Goal: Obtain resource: Obtain resource

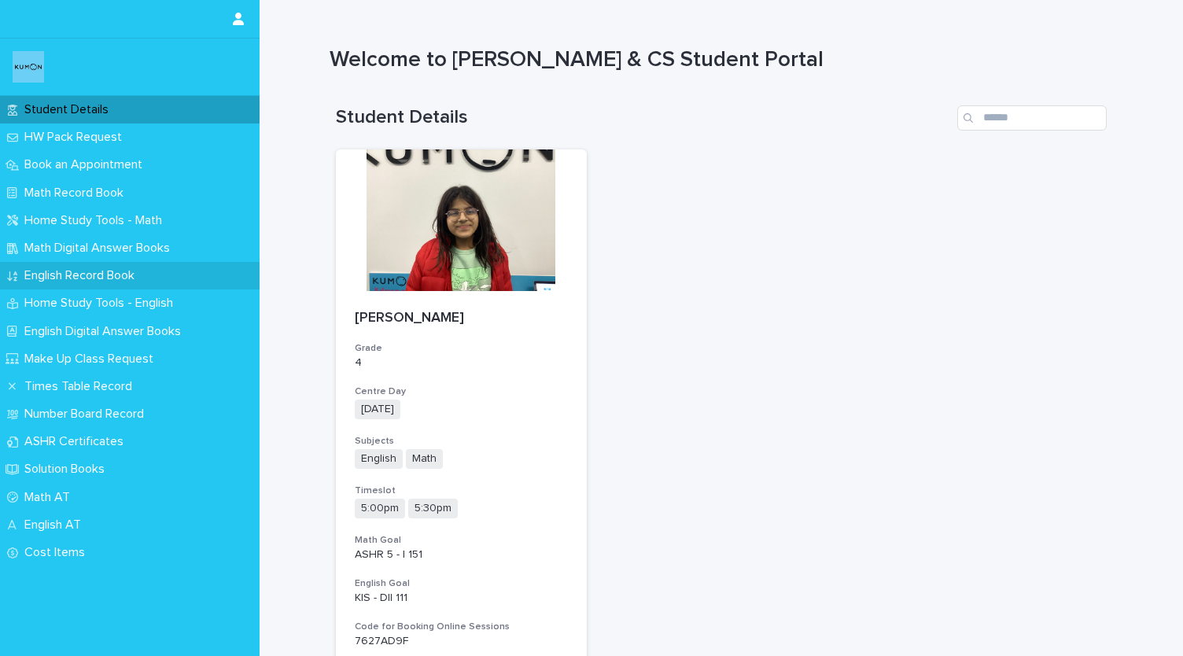
click at [143, 274] on p "English Record Book" at bounding box center [82, 275] width 129 height 15
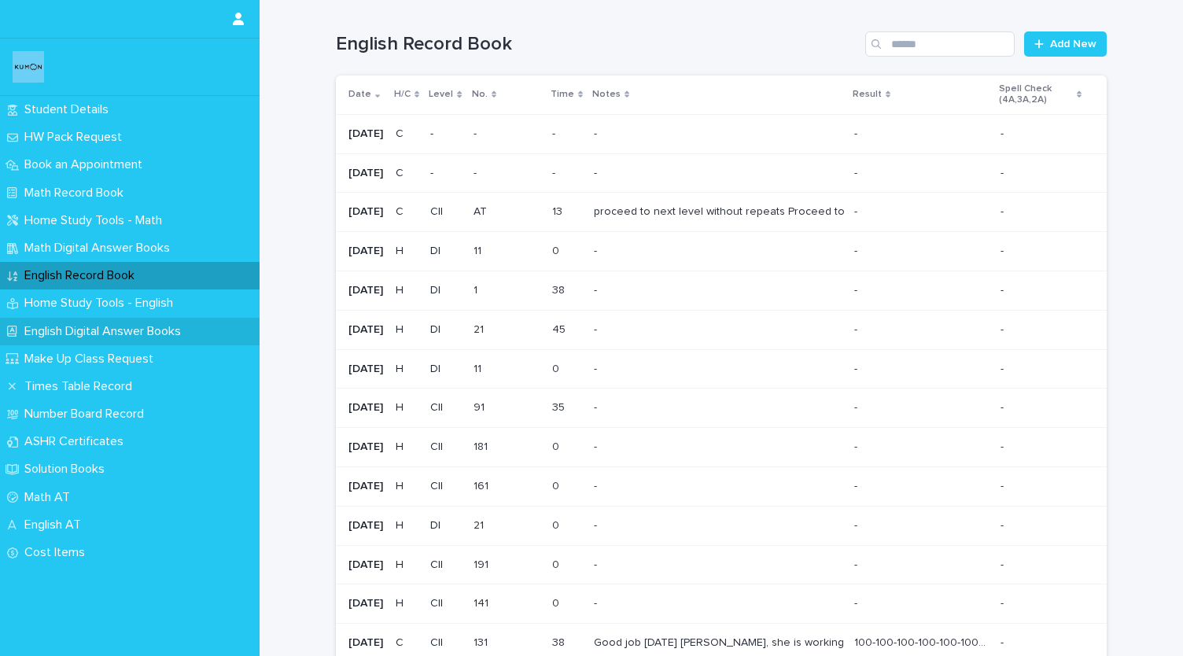
click at [124, 326] on p "English Digital Answer Books" at bounding box center [105, 331] width 175 height 15
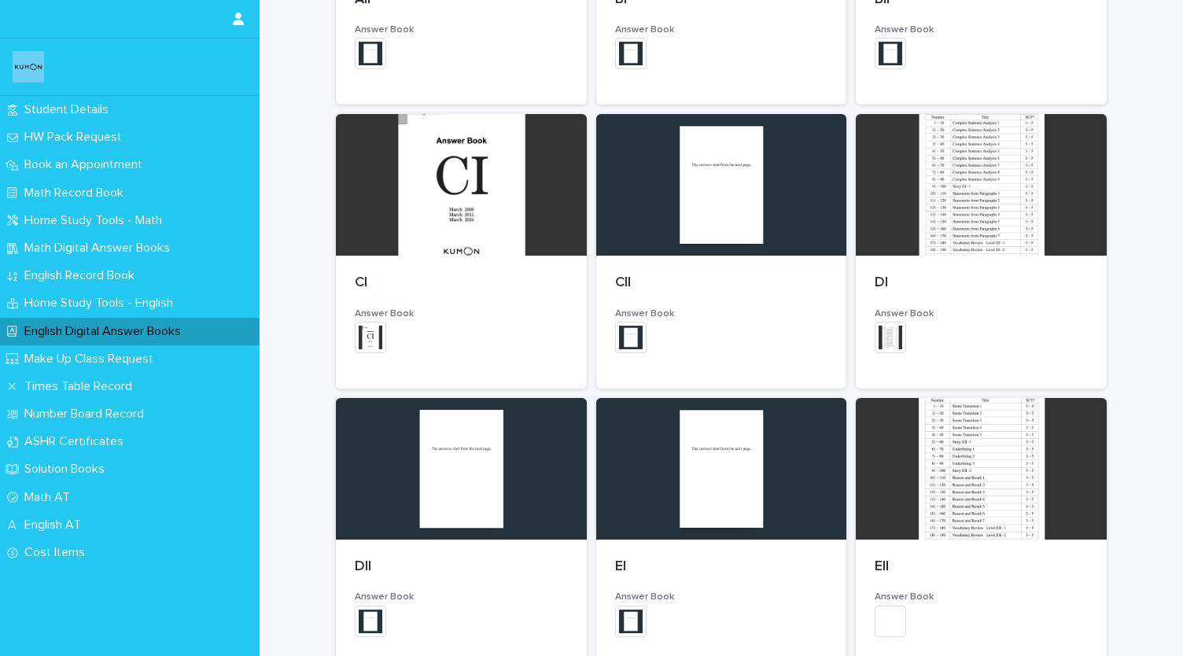
scroll to position [722, 0]
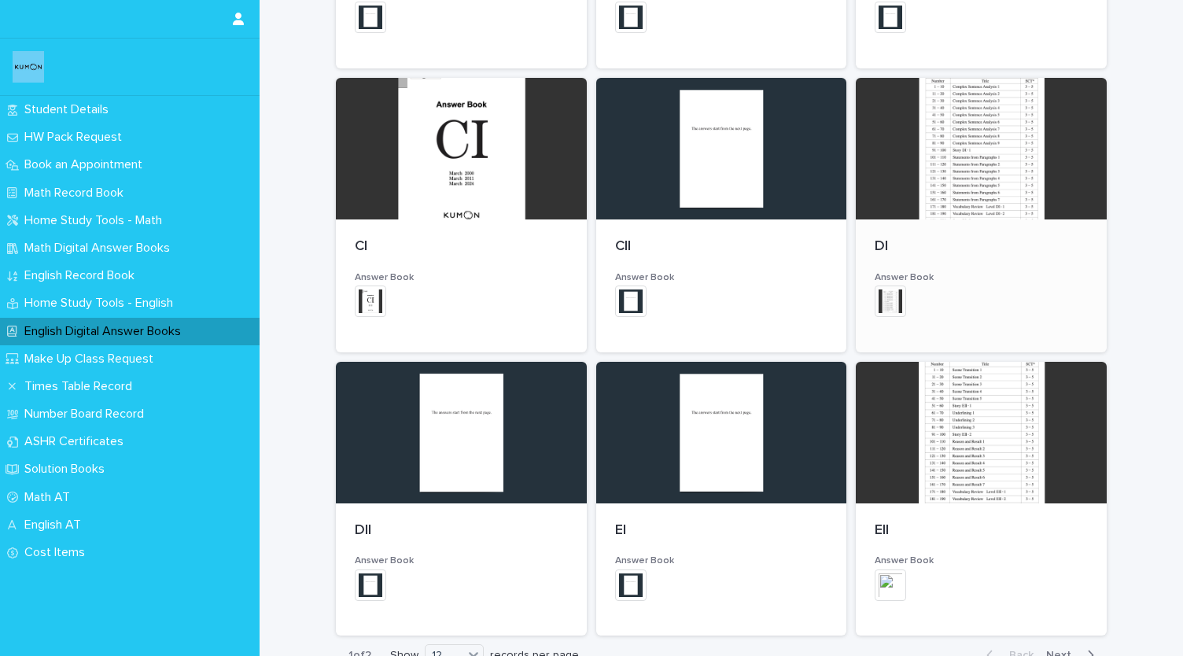
click at [962, 128] on div at bounding box center [980, 149] width 251 height 142
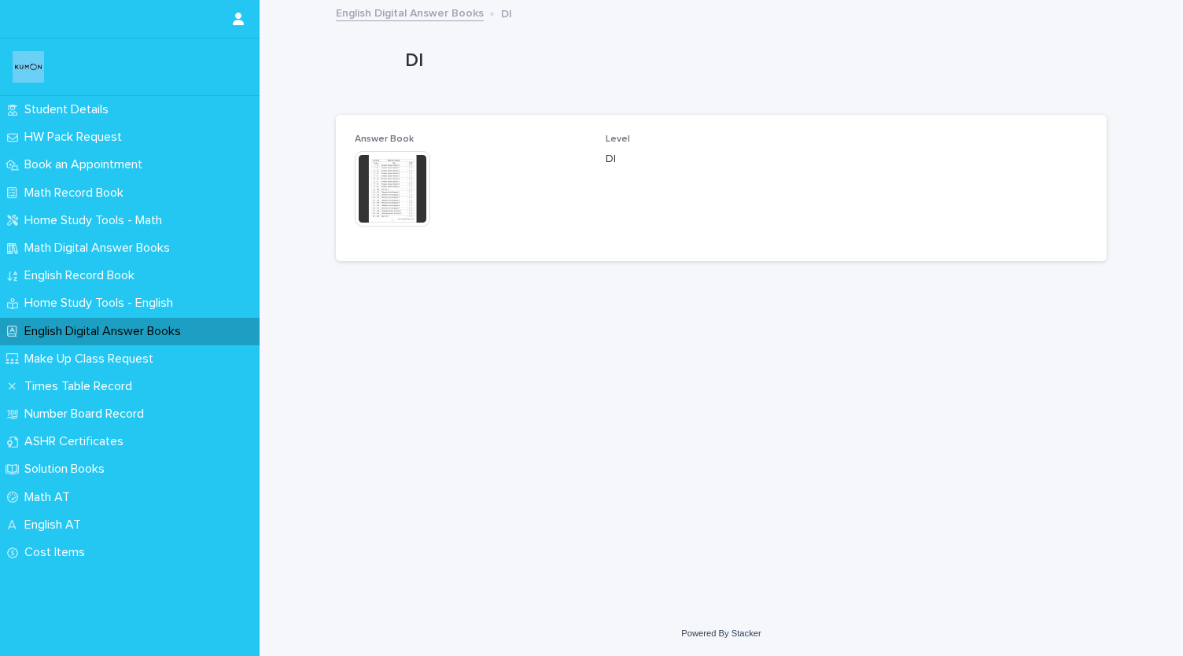
click at [401, 193] on img at bounding box center [392, 188] width 75 height 75
